Goal: Find specific page/section: Find specific page/section

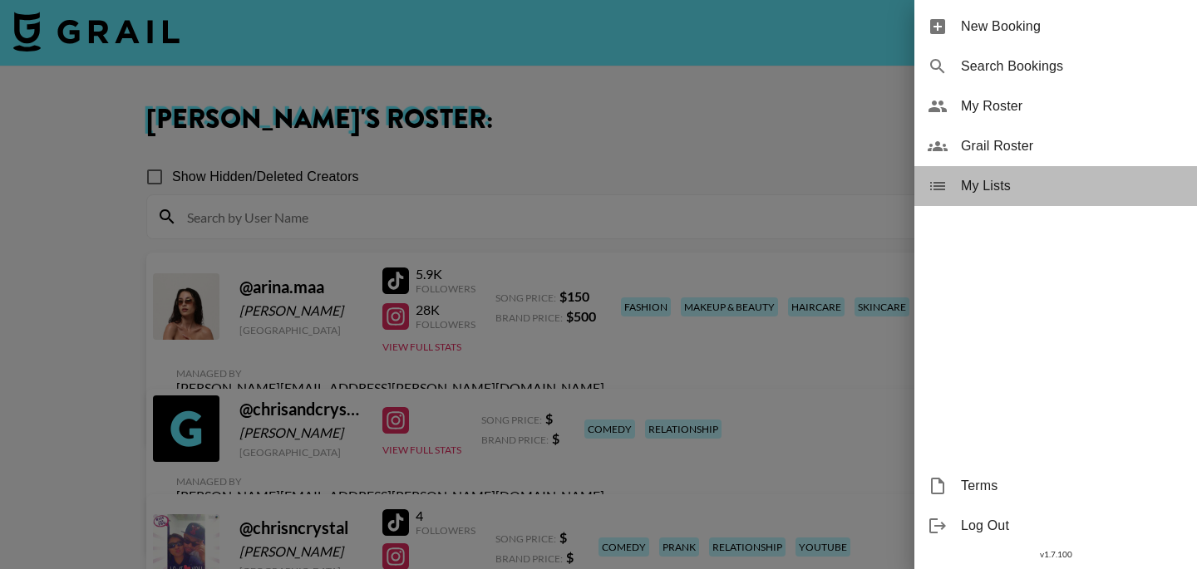
click at [1053, 185] on span "My Lists" at bounding box center [1072, 186] width 223 height 20
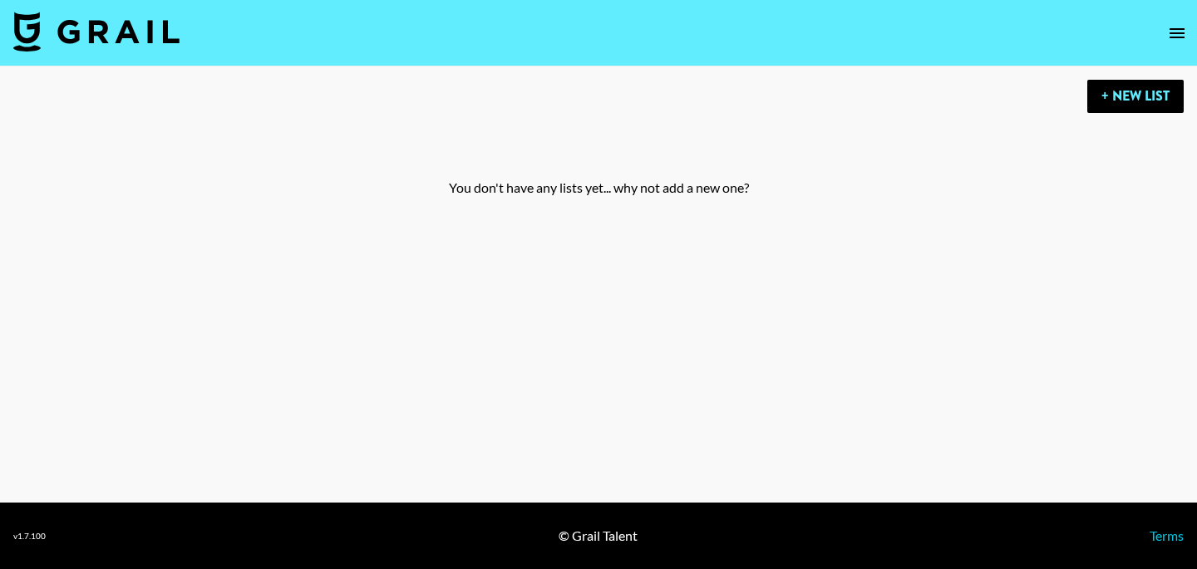
click at [1182, 32] on icon "open drawer" at bounding box center [1176, 33] width 15 height 10
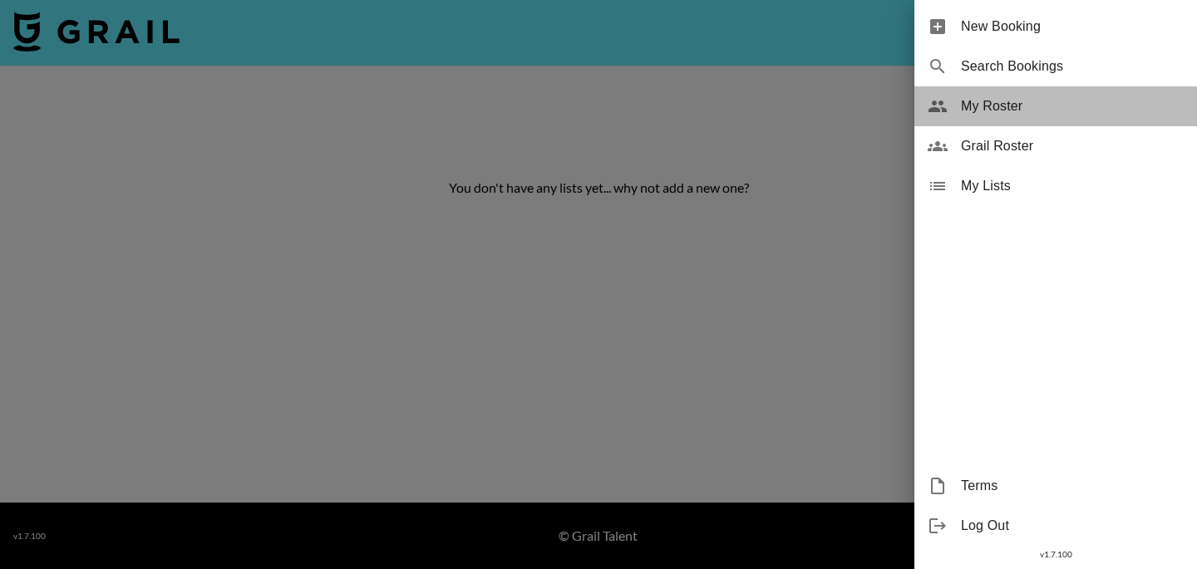
click at [1094, 112] on span "My Roster" at bounding box center [1072, 106] width 223 height 20
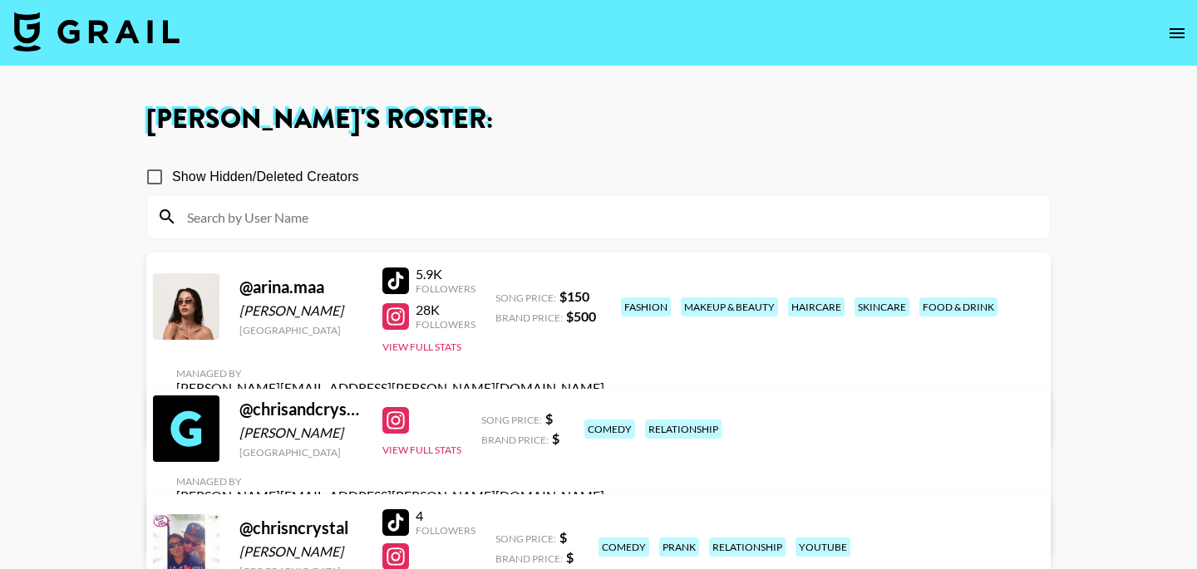
click at [163, 172] on input "Show Hidden/Deleted Creators" at bounding box center [154, 177] width 35 height 35
checkbox input "true"
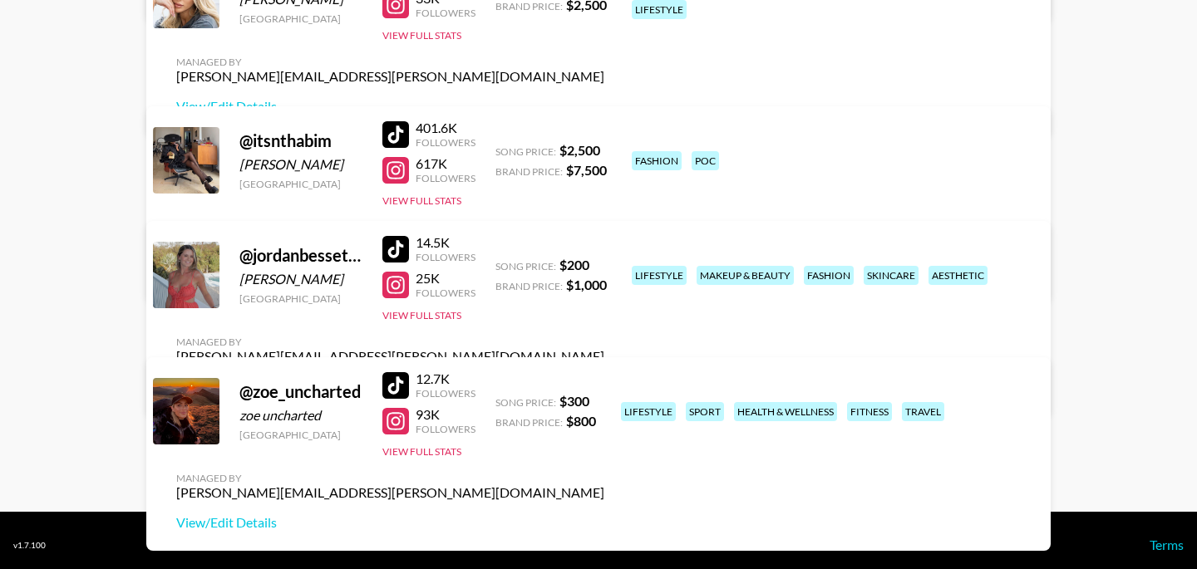
scroll to position [675, 0]
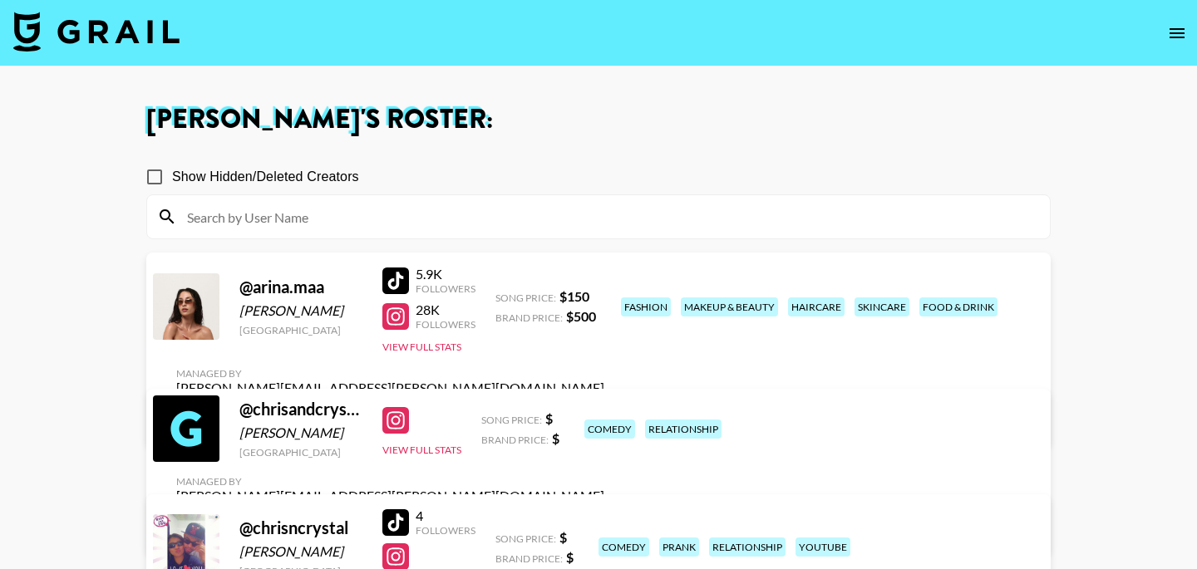
click at [155, 175] on input "Show Hidden/Deleted Creators" at bounding box center [154, 177] width 35 height 35
checkbox input "true"
click at [241, 221] on input at bounding box center [608, 217] width 863 height 27
click at [226, 224] on input at bounding box center [608, 217] width 863 height 27
paste input "thegorgeousdoll"
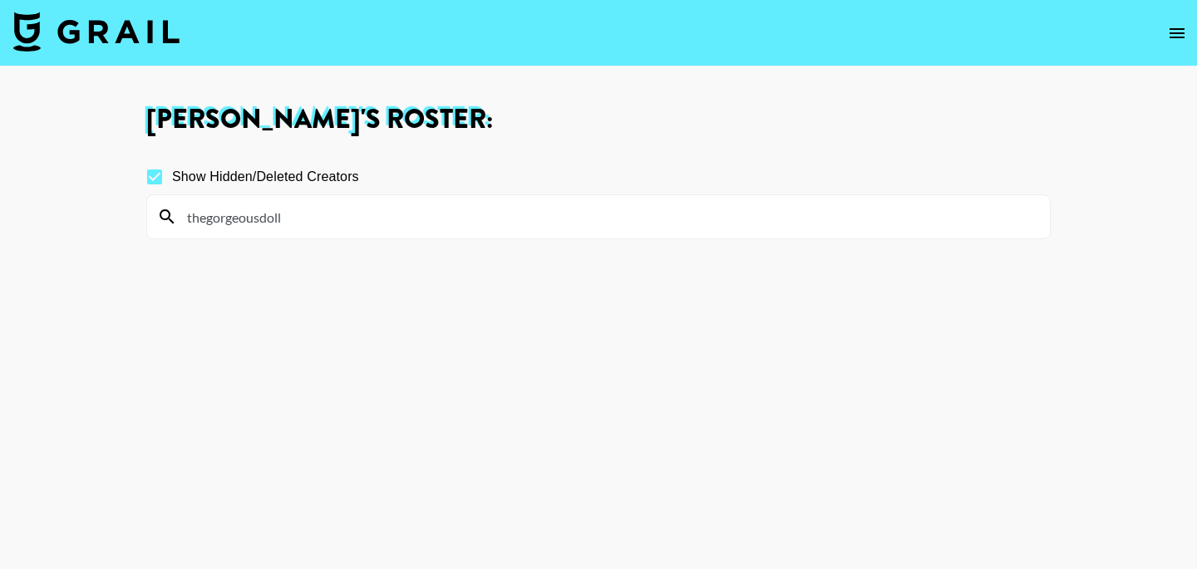
type input "thegorgeousdoll"
click at [155, 178] on input "Show Hidden/Deleted Creators" at bounding box center [154, 177] width 35 height 35
checkbox input "false"
drag, startPoint x: 300, startPoint y: 225, endPoint x: 161, endPoint y: 209, distance: 139.8
click at [161, 209] on div "thegorgeousdoll" at bounding box center [598, 216] width 903 height 43
